Goal: Submit feedback/report problem

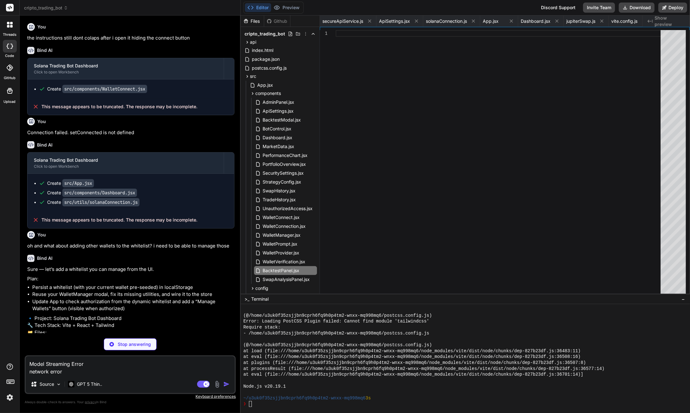
scroll to position [5905, 0]
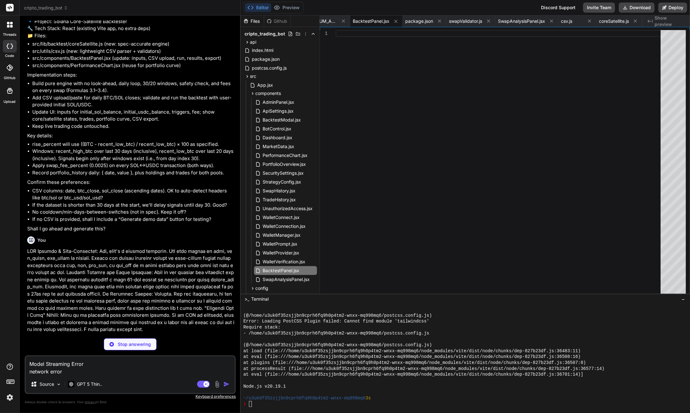
click at [136, 344] on p "Stop answering" at bounding box center [134, 344] width 33 height 6
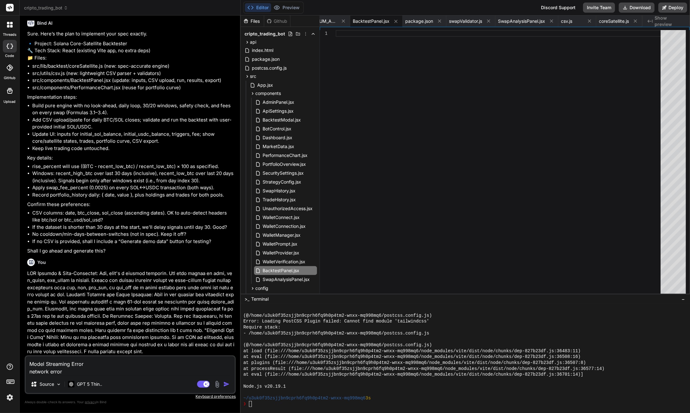
scroll to position [32370, 0]
drag, startPoint x: 104, startPoint y: 376, endPoint x: 167, endPoint y: 381, distance: 63.5
click at [104, 376] on div "Model Streaming Error network error Source GPT 5 Thin.. Agent Mode. When this t…" at bounding box center [130, 374] width 211 height 39
click at [226, 385] on img "button" at bounding box center [226, 384] width 6 height 6
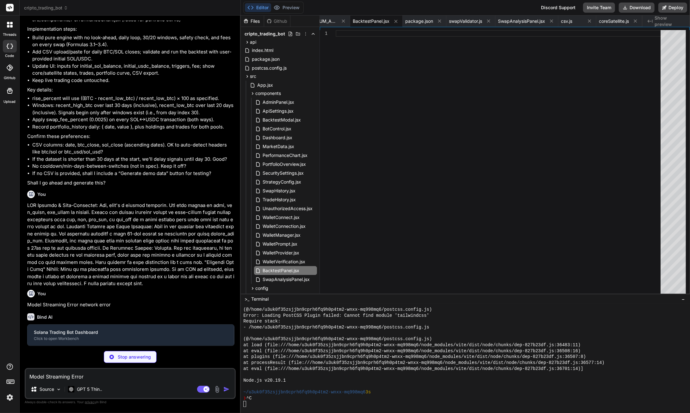
scroll to position [32423, 0]
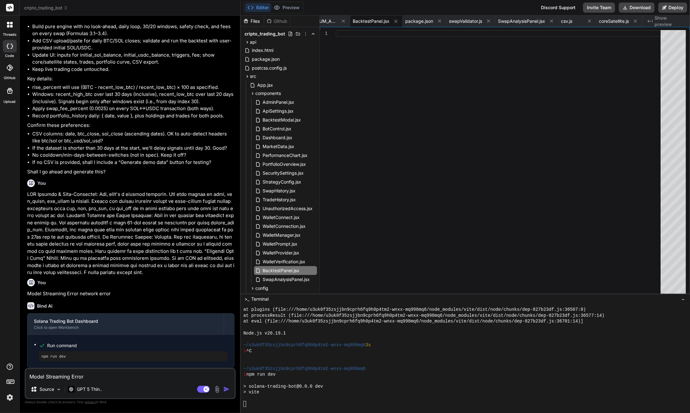
type textarea "x"
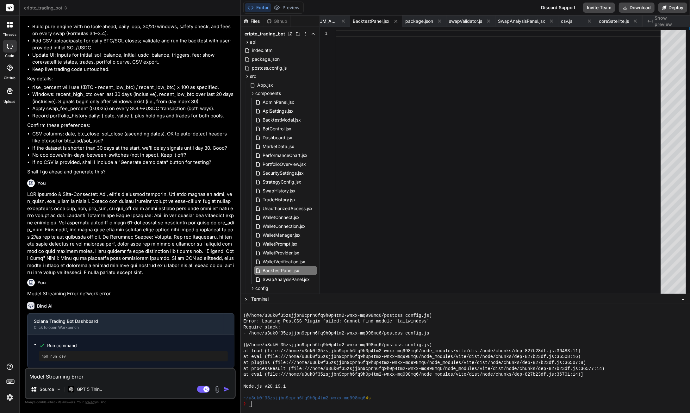
scroll to position [32449, 0]
click at [66, 376] on textarea "Model Streaming Error network error" at bounding box center [130, 374] width 209 height 11
type textarea "f"
type textarea "x"
type textarea "fi"
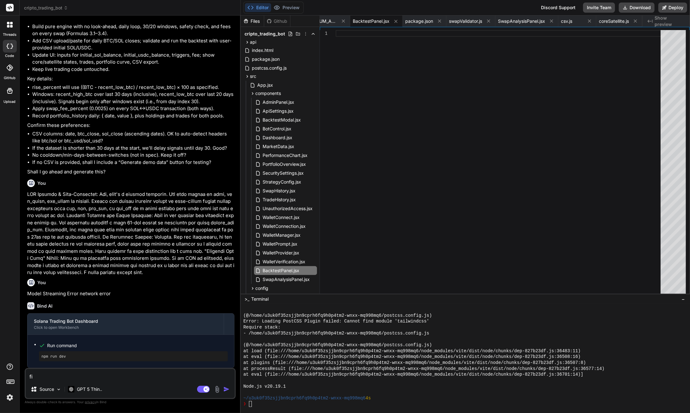
type textarea "x"
type textarea "fix"
type textarea "x"
type textarea "fix"
type textarea "x"
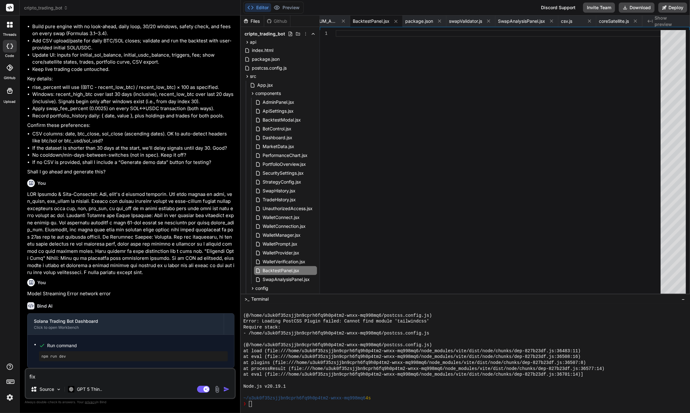
type textarea "fix w"
type textarea "x"
type textarea "fix wh"
type textarea "x"
type textarea "fix wha"
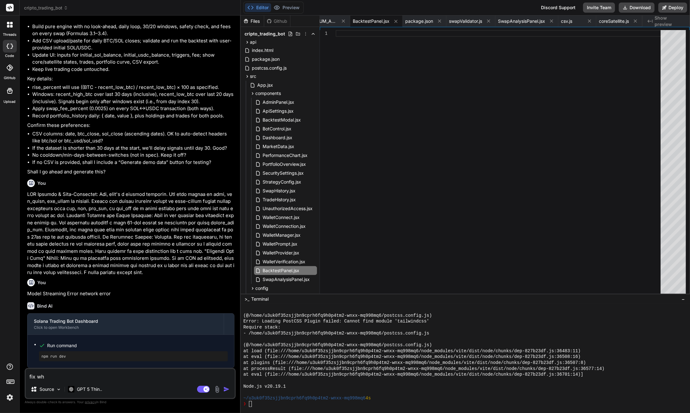
type textarea "x"
type textarea "fix what"
type textarea "x"
type textarea "fix what"
type textarea "x"
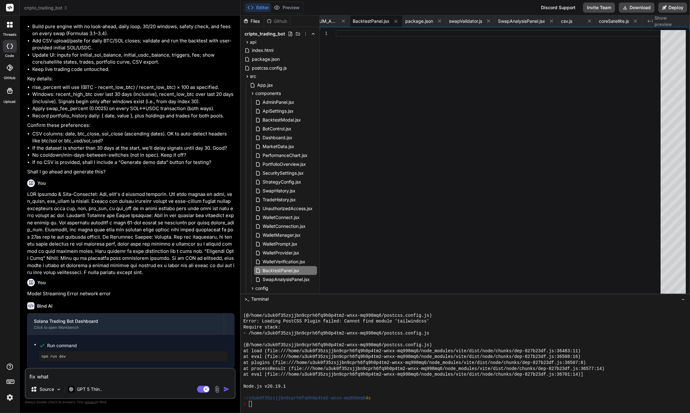
type textarea "fix what y"
type textarea "x"
type textarea "fix what yo"
type textarea "x"
type textarea "fix what you"
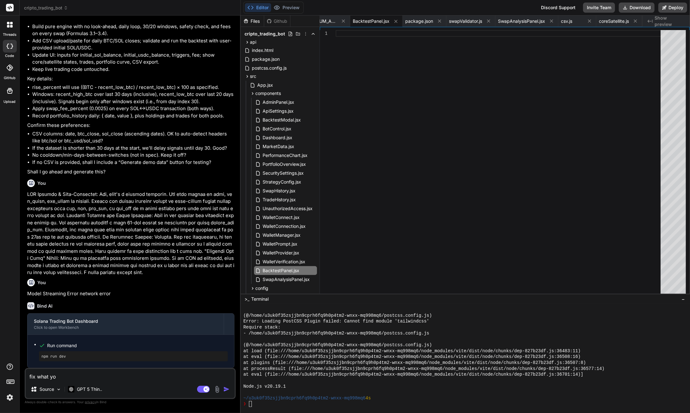
type textarea "x"
type textarea "fix what you"
type textarea "x"
type textarea "fix what you w"
type textarea "x"
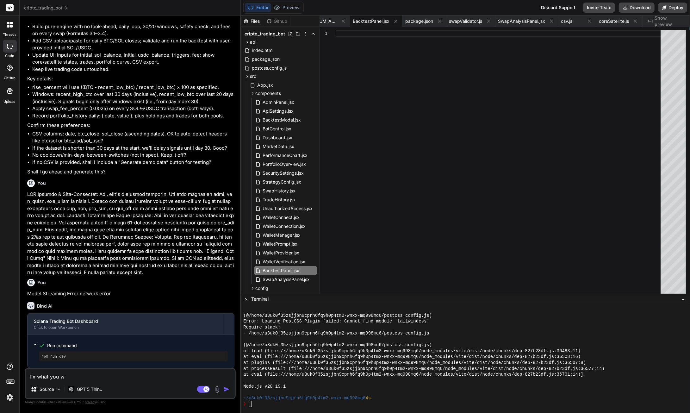
type textarea "fix what you we"
type textarea "x"
type textarea "fix what you wer"
type textarea "x"
type textarea "fix what you were"
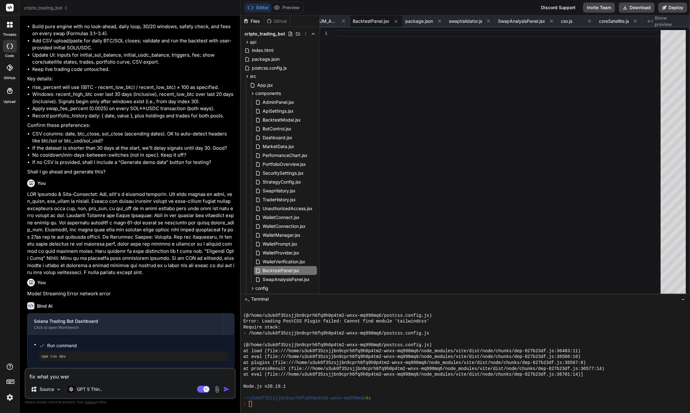
type textarea "x"
type textarea "fix what you were"
type textarea "x"
type textarea "fix what you were w"
type textarea "x"
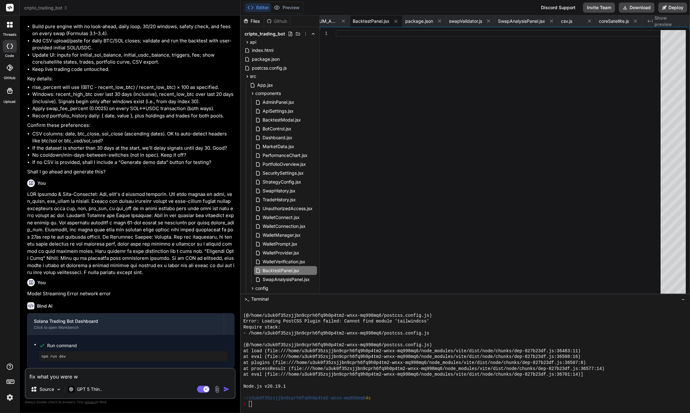
type textarea "fix what you were wo"
type textarea "x"
type textarea "fix what you were wor"
type textarea "x"
type textarea "fix what you were work"
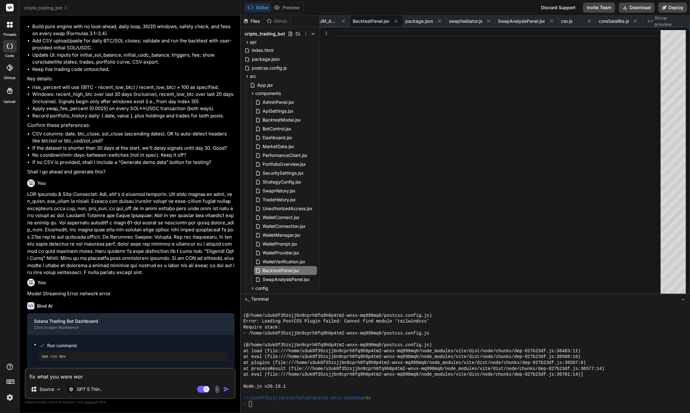
type textarea "x"
type textarea "fix what you were worki"
type textarea "x"
type textarea "fix what you were workin"
type textarea "x"
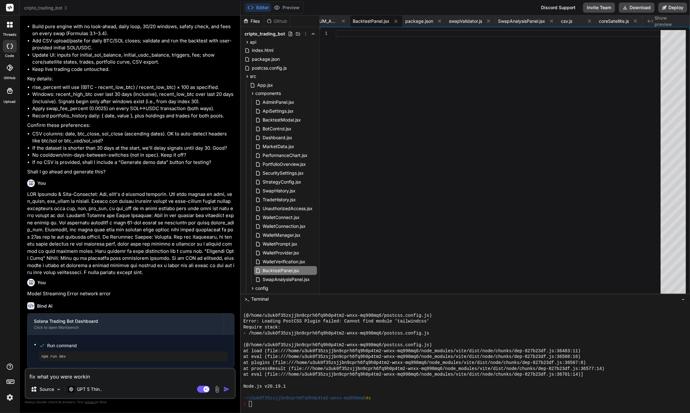
type textarea "fix what you were working"
type textarea "x"
type textarea "fix what you were working"
type textarea "x"
type textarea "fix what you were working o"
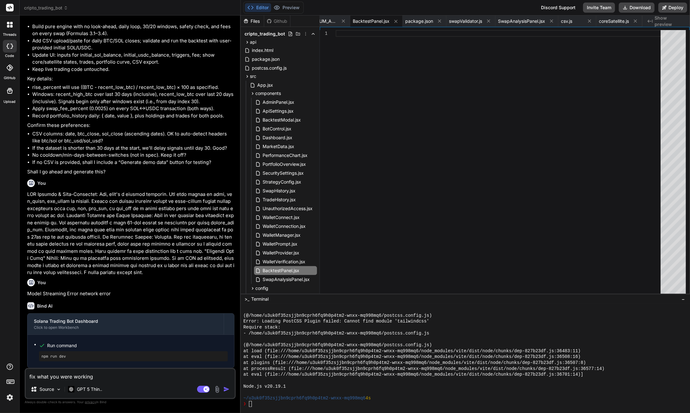
type textarea "x"
type textarea "fix what you were working on"
type textarea "x"
type textarea "fix what you were working on"
type textarea "x"
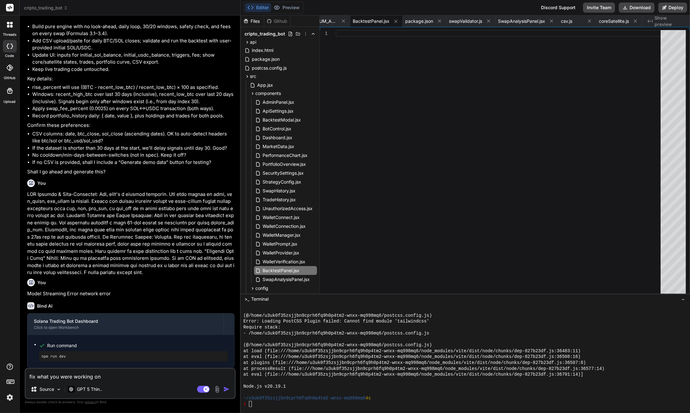
type textarea "fix what you were working on b"
type textarea "x"
type textarea "fix what you were working on bu"
type textarea "x"
type textarea "fix what you were working on but"
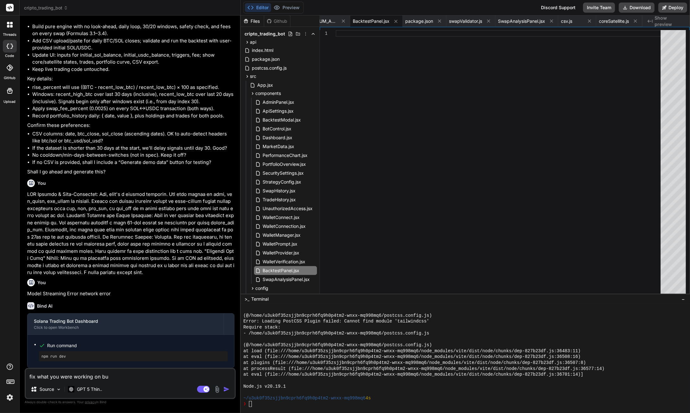
type textarea "x"
type textarea "fix what you were working on but"
type textarea "x"
type textarea "fix what you were working on but g"
type textarea "x"
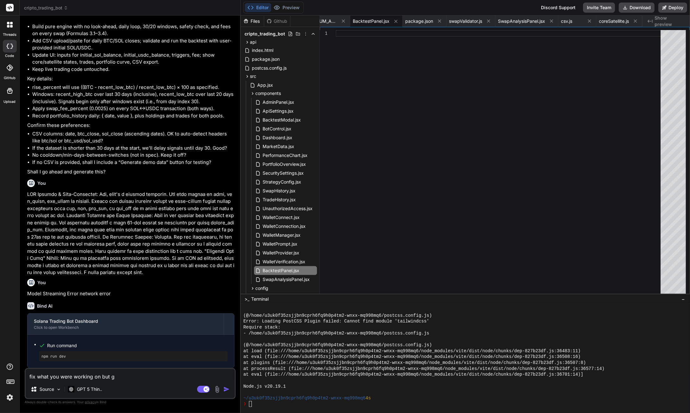
type textarea "fix what you were working on but go"
type textarea "x"
type textarea "fix what you were working on but got"
type textarea "x"
type textarea "fix what you were working on but got"
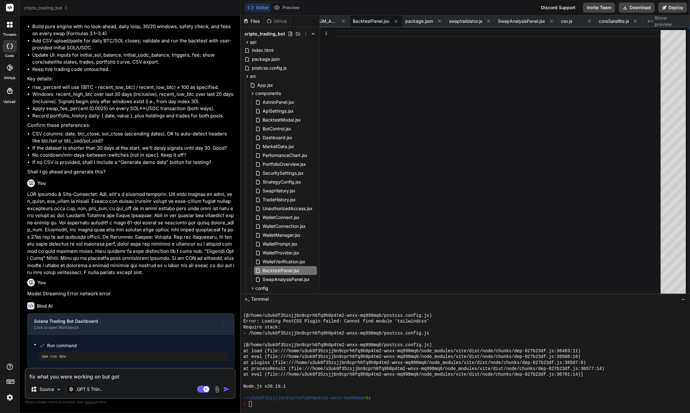
type textarea "x"
type textarea "fix what you were working on but got a"
type textarea "x"
type textarea "fix what you were working on but got an"
type textarea "x"
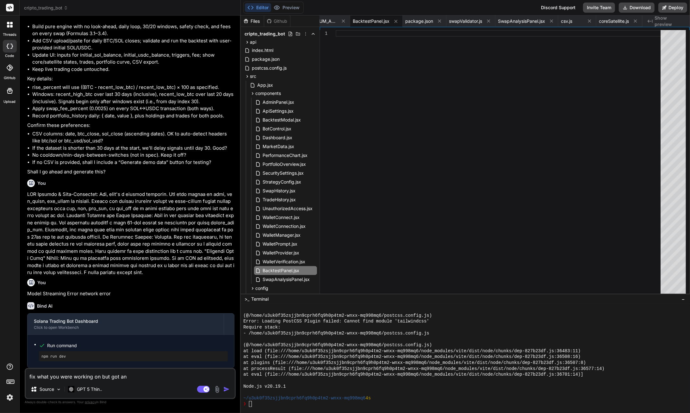
type textarea "fix what you were working on but got an"
type textarea "x"
type textarea "fix what you were working on but got an e"
type textarea "x"
type textarea "fix what you were working on but got an er"
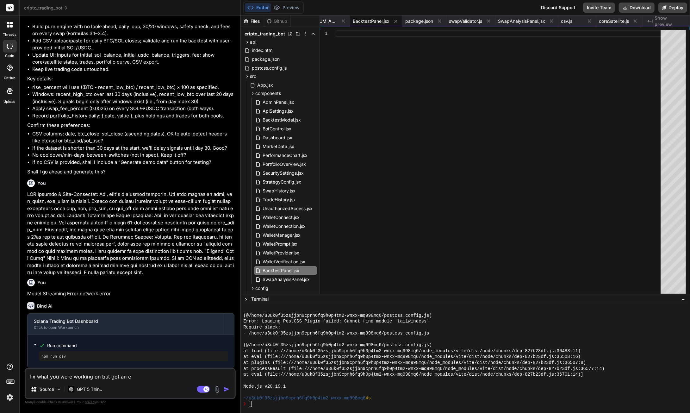
type textarea "x"
type textarea "fix what you were working on but got an err"
type textarea "x"
type textarea "fix what you were working on but got an erro"
type textarea "x"
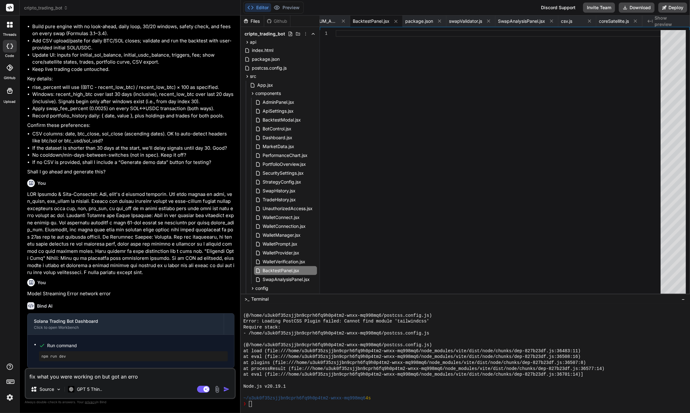
type textarea "fix what you were working on but got an error"
type textarea "x"
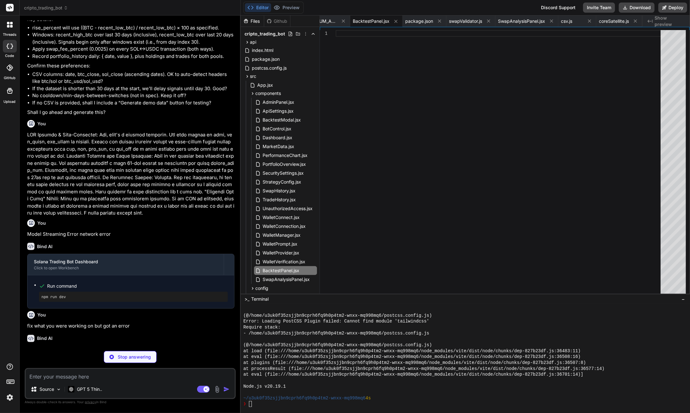
scroll to position [32515, 0]
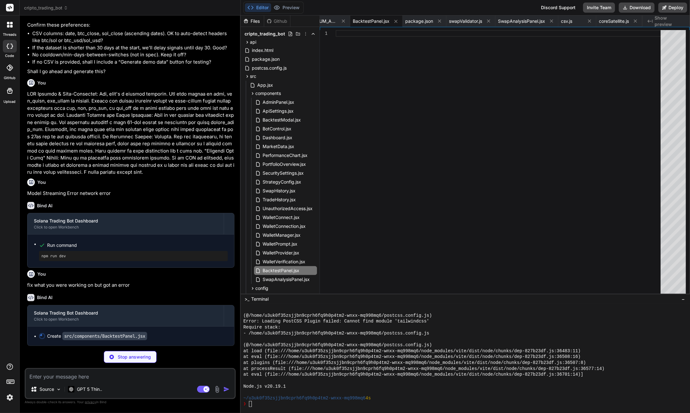
type textarea "x"
type textarea ")} </div> ); }; export default BacktestPanel;"
type textarea "x"
